Goal: Transaction & Acquisition: Download file/media

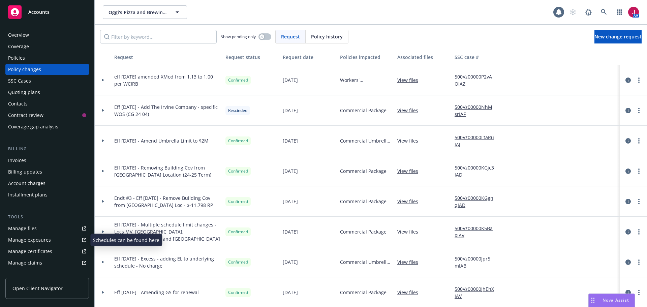
click at [40, 227] on link "Manage files" at bounding box center [47, 228] width 84 height 11
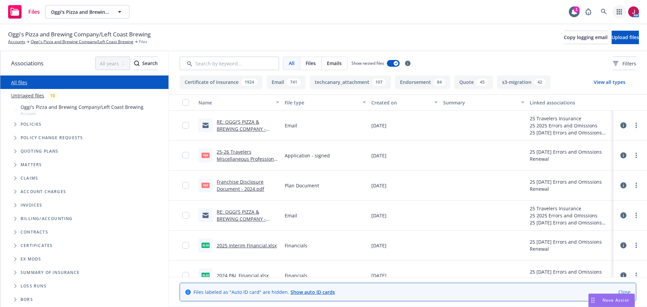
click at [620, 13] on icon "button" at bounding box center [618, 11] width 5 height 5
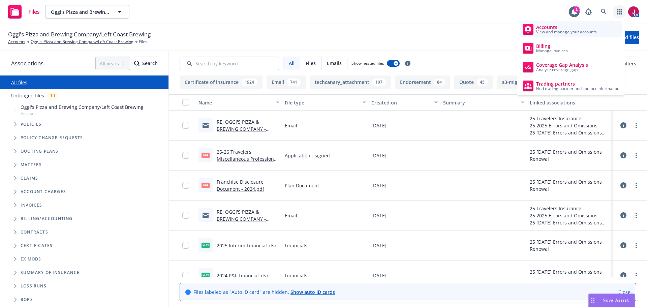
click at [543, 33] on span "View and manage your accounts" at bounding box center [566, 32] width 61 height 4
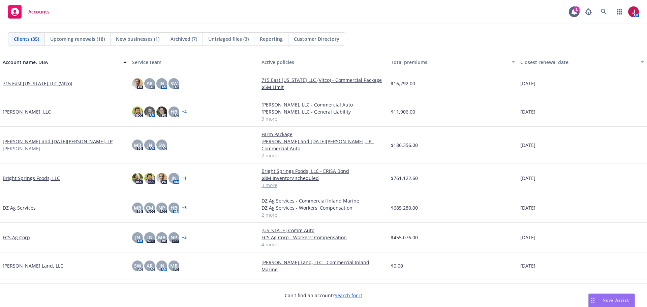
click at [226, 42] on div "Untriaged files (3)" at bounding box center [229, 39] width 52 height 13
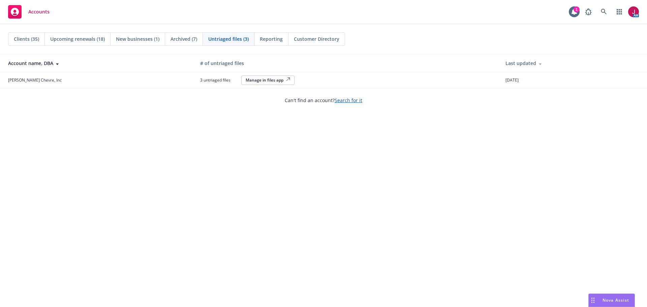
click at [271, 80] on div "Manage in files app" at bounding box center [268, 80] width 44 height 6
click at [250, 78] on div "Manage in files app" at bounding box center [268, 80] width 44 height 6
click at [268, 79] on div "Manage in files app" at bounding box center [268, 80] width 44 height 6
click at [257, 81] on div "Manage in files app" at bounding box center [268, 80] width 44 height 6
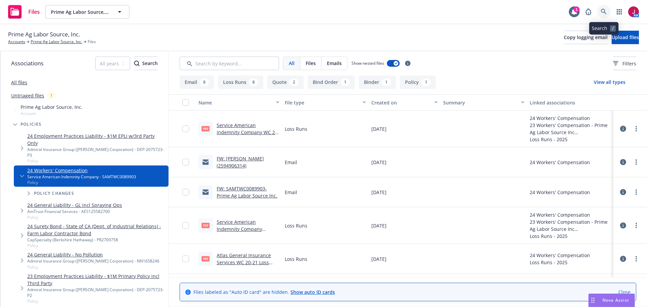
click at [600, 12] on link at bounding box center [603, 11] width 13 height 13
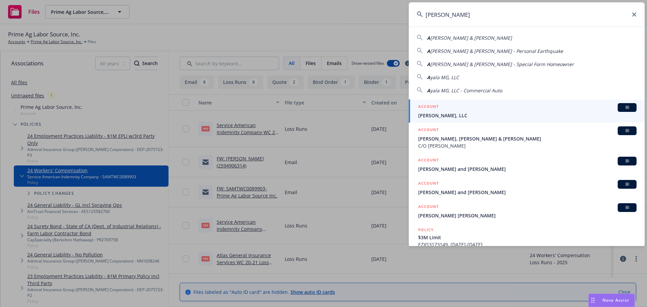
type input "AYALA"
click at [567, 113] on span "[PERSON_NAME], LLC" at bounding box center [527, 115] width 218 height 7
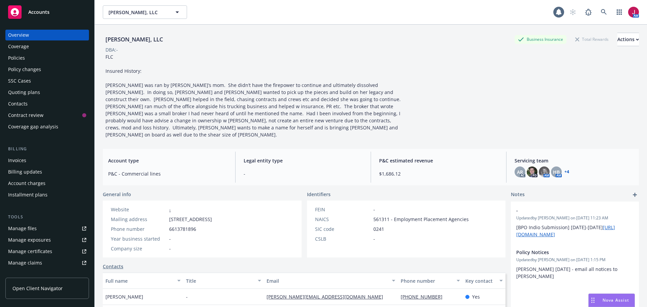
click at [23, 61] on div "Policies" at bounding box center [16, 58] width 17 height 11
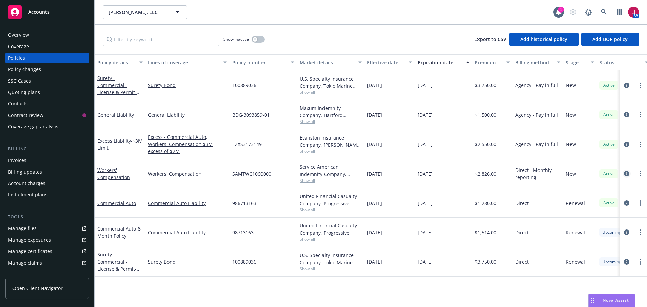
click at [626, 171] on icon "circleInformation" at bounding box center [626, 173] width 5 height 5
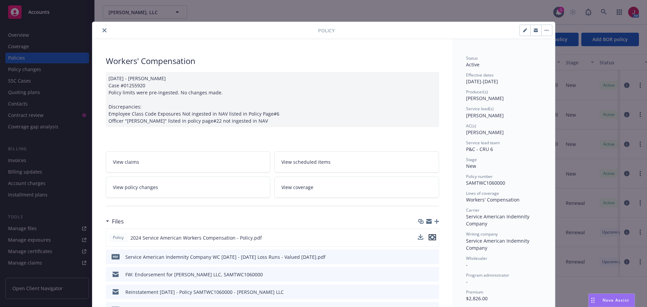
click at [430, 237] on icon "preview file" at bounding box center [432, 237] width 6 height 5
click at [207, 186] on link "View policy changes" at bounding box center [188, 187] width 165 height 21
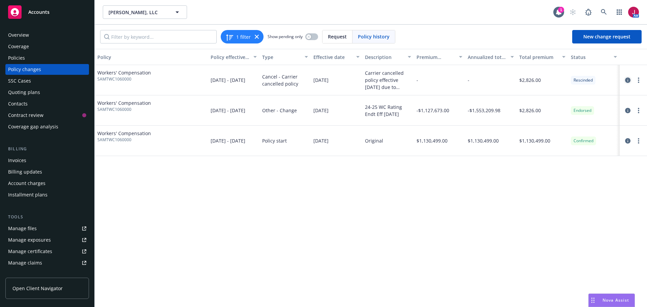
click at [626, 82] on icon "circleInformation" at bounding box center [627, 79] width 5 height 5
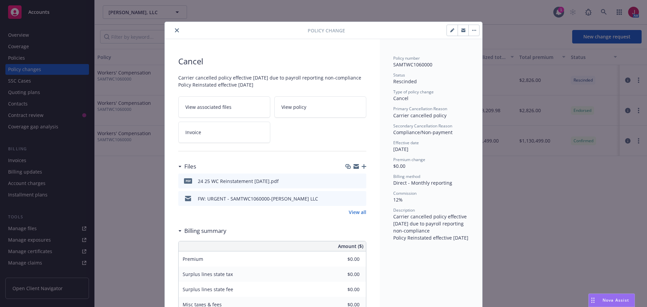
click at [175, 31] on icon "close" at bounding box center [177, 30] width 4 height 4
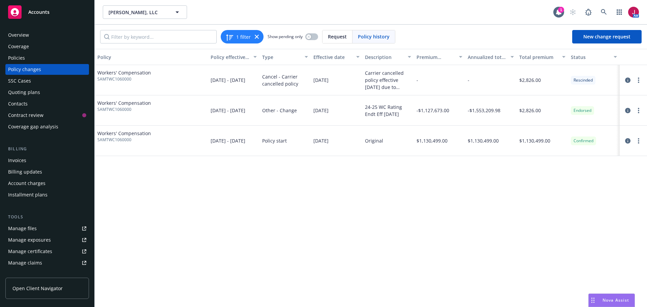
click at [13, 59] on div "Policies" at bounding box center [16, 58] width 17 height 11
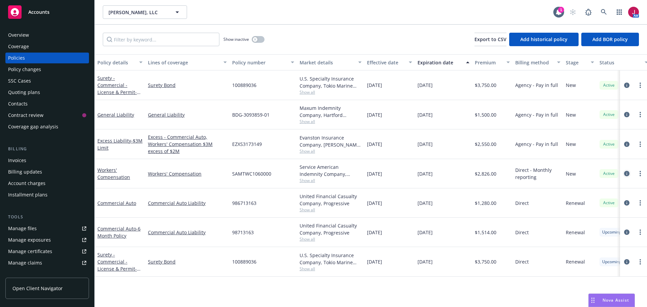
click at [624, 173] on icon "circleInformation" at bounding box center [626, 173] width 5 height 5
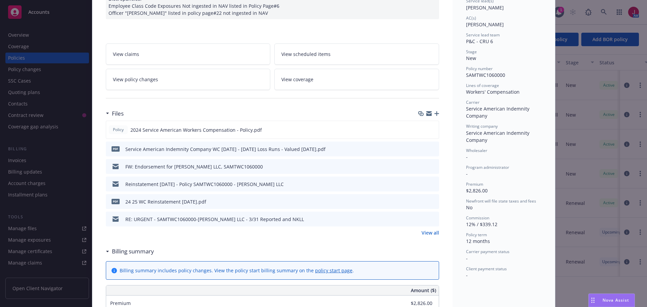
scroll to position [110, 0]
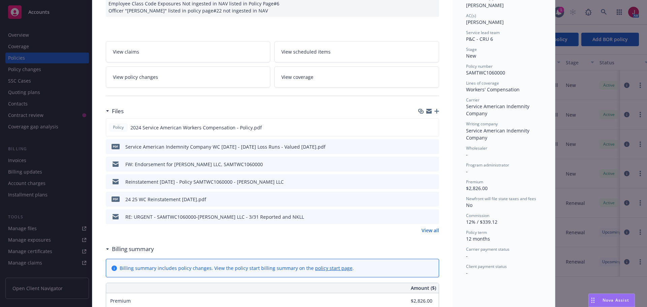
click at [431, 163] on icon "preview file" at bounding box center [432, 163] width 6 height 5
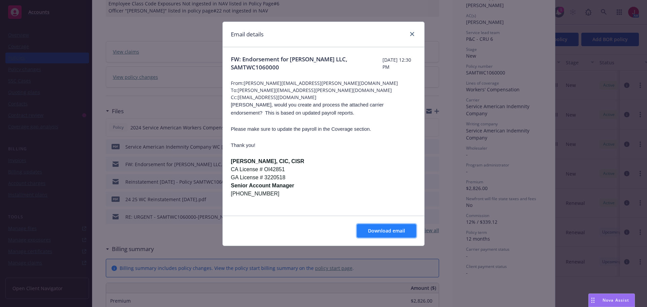
click at [378, 227] on button "Download email" at bounding box center [386, 230] width 59 height 13
click at [412, 35] on icon "close" at bounding box center [412, 34] width 4 height 4
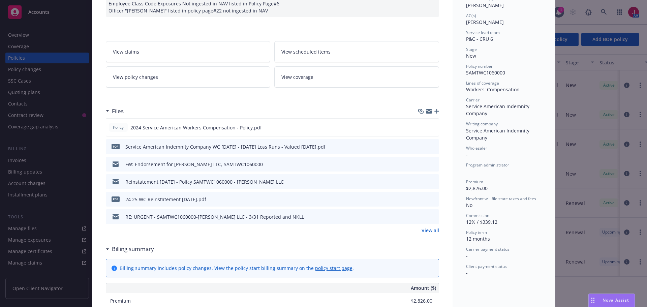
click at [428, 229] on link "View all" at bounding box center [430, 230] width 18 height 7
